Goal: Task Accomplishment & Management: Manage account settings

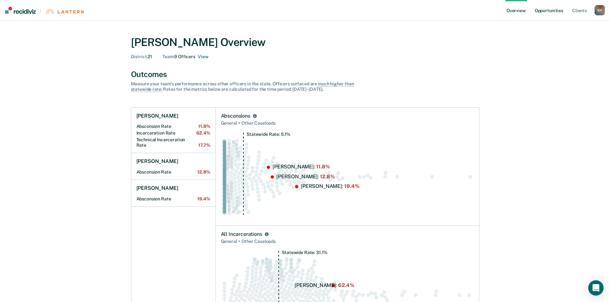
click at [540, 8] on link "Opportunities" at bounding box center [548, 10] width 31 height 20
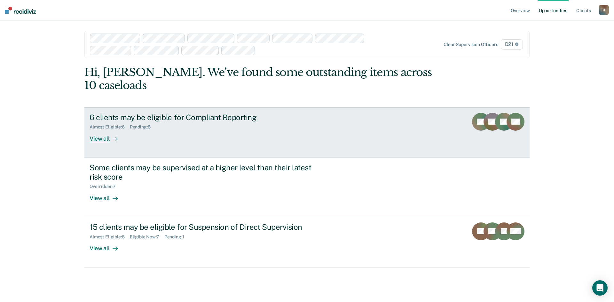
click at [220, 120] on div "6 clients may be eligible for Compliant Reporting Almost Eligible : 6 Pending :…" at bounding box center [210, 127] width 240 height 29
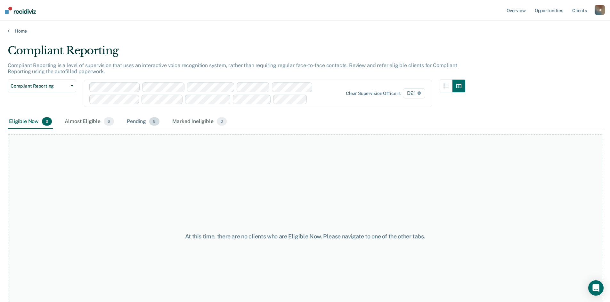
click at [132, 121] on div "Pending 8" at bounding box center [142, 122] width 35 height 14
